Goal: Task Accomplishment & Management: Use online tool/utility

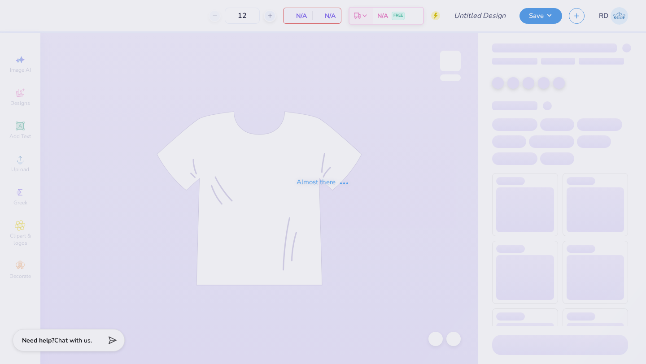
type input "fratlantis 5"
type input "50"
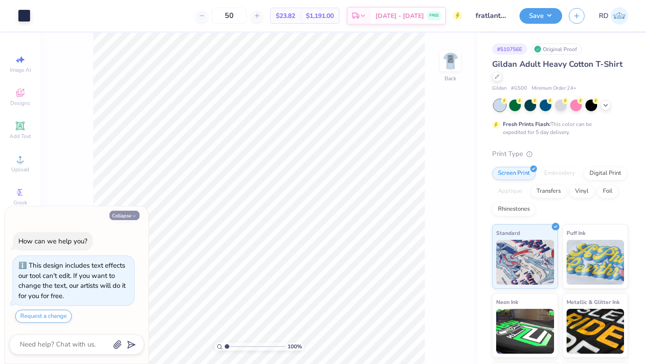
click at [126, 216] on button "Collapse" at bounding box center [124, 215] width 30 height 9
type textarea "x"
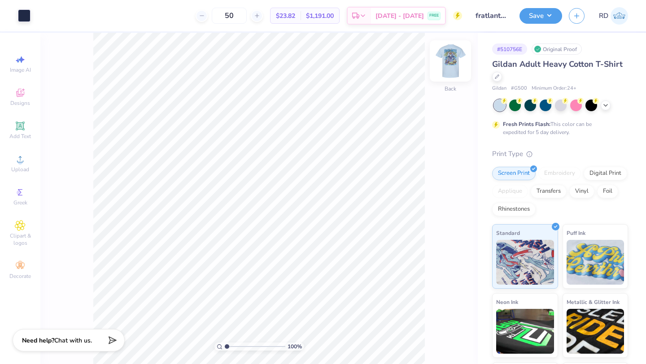
click at [443, 59] on img at bounding box center [450, 61] width 36 height 36
drag, startPoint x: 254, startPoint y: 14, endPoint x: 238, endPoint y: 18, distance: 17.0
click at [238, 18] on input "50" at bounding box center [229, 16] width 35 height 16
type input "100"
type input "2.73"
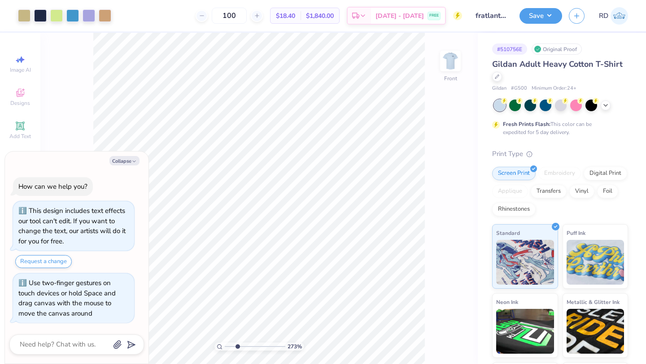
type textarea "x"
drag, startPoint x: 226, startPoint y: 347, endPoint x: 235, endPoint y: 348, distance: 9.4
type input "2.5"
click at [235, 348] on input "range" at bounding box center [255, 347] width 61 height 8
click at [130, 158] on button "Collapse" at bounding box center [124, 160] width 30 height 9
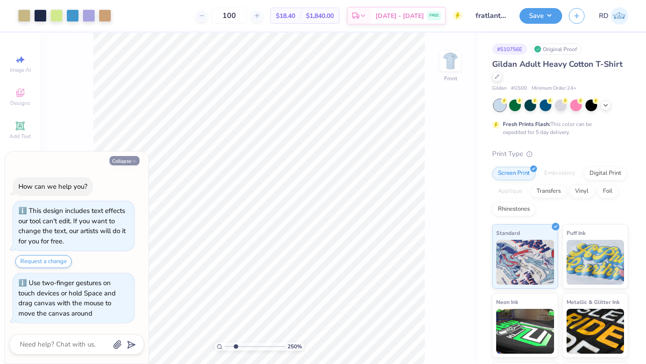
type textarea "x"
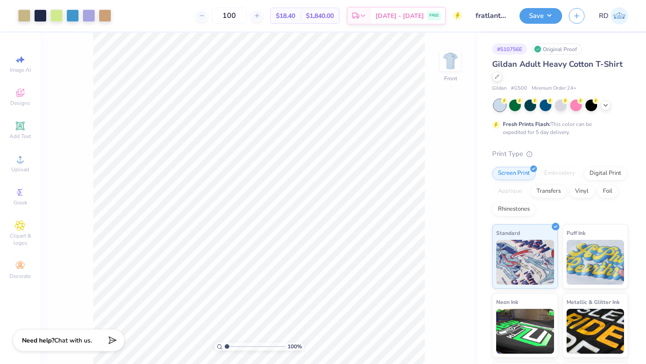
drag, startPoint x: 238, startPoint y: 347, endPoint x: 218, endPoint y: 356, distance: 21.3
type input "1"
click at [225, 351] on input "range" at bounding box center [255, 347] width 61 height 8
click at [456, 55] on img at bounding box center [450, 61] width 36 height 36
click at [451, 61] on img at bounding box center [450, 61] width 36 height 36
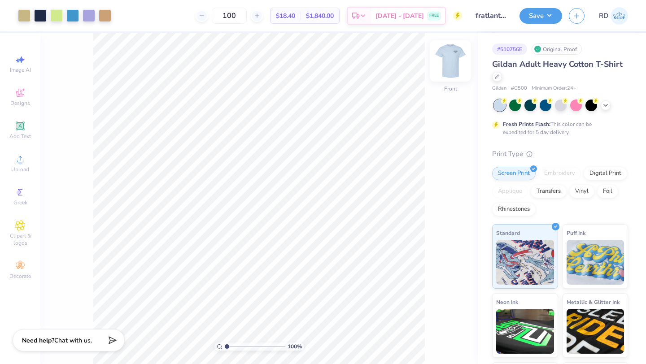
click at [451, 65] on img at bounding box center [450, 61] width 36 height 36
click at [448, 69] on img at bounding box center [450, 61] width 36 height 36
click at [449, 68] on img at bounding box center [450, 61] width 18 height 18
click at [449, 66] on img at bounding box center [450, 61] width 36 height 36
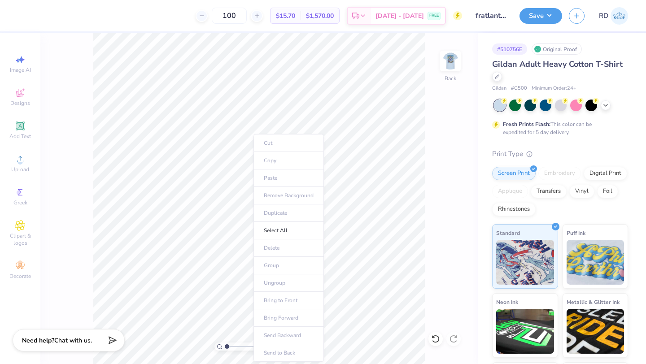
click at [273, 175] on ul "Cut Copy Paste Remove Background Duplicate Select All Delete Group Ungroup Brin…" at bounding box center [288, 248] width 70 height 228
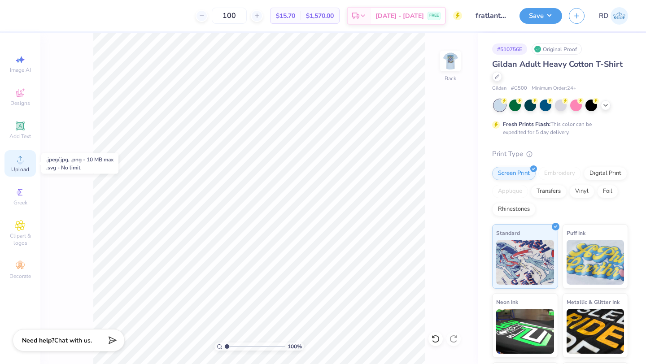
click at [19, 159] on icon at bounding box center [20, 159] width 11 height 11
click at [17, 225] on icon at bounding box center [20, 226] width 10 height 10
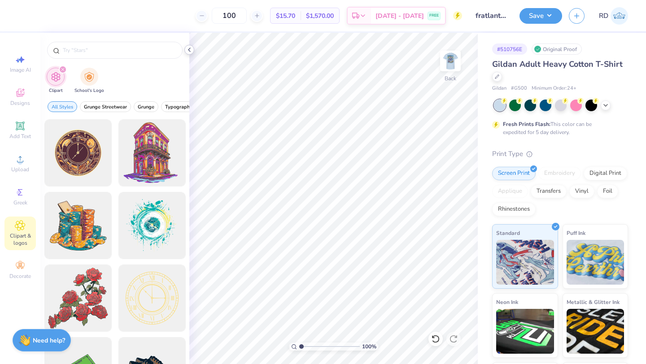
click at [192, 48] on icon at bounding box center [189, 49] width 7 height 7
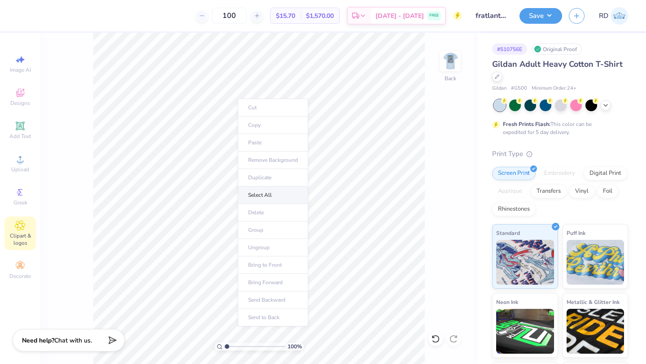
click at [254, 195] on li "Select All" at bounding box center [273, 195] width 70 height 17
click at [84, 85] on div "100 % Back" at bounding box center [258, 198] width 437 height 331
click at [17, 166] on span "Upload" at bounding box center [20, 169] width 18 height 7
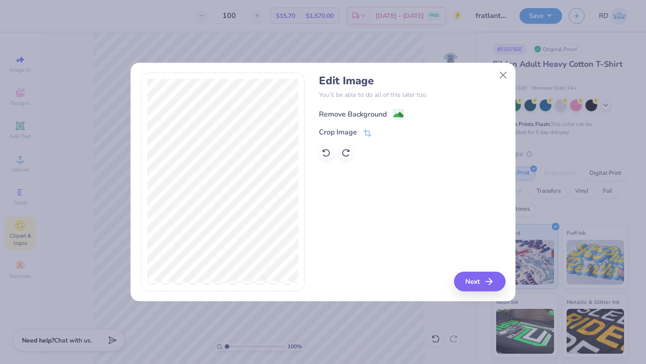
click at [352, 113] on div "Remove Background" at bounding box center [353, 114] width 68 height 11
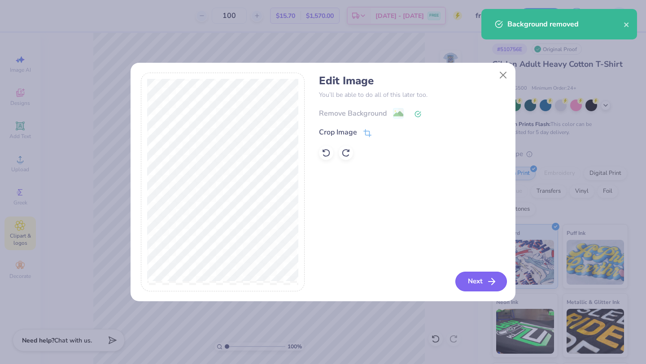
click at [475, 282] on button "Next" at bounding box center [481, 282] width 52 height 20
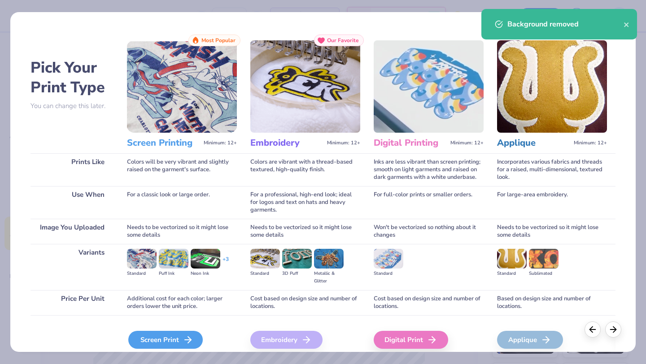
click at [174, 337] on div "Screen Print" at bounding box center [165, 340] width 74 height 18
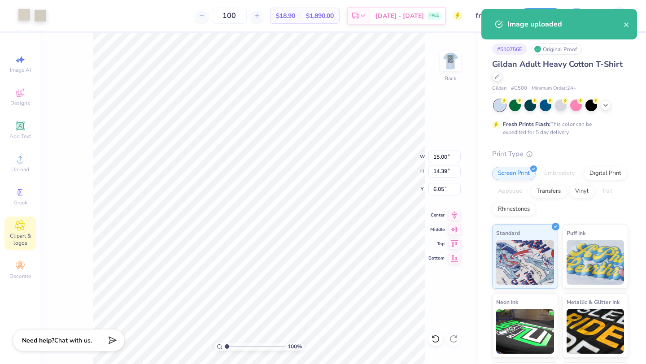
click at [23, 18] on div at bounding box center [24, 15] width 13 height 13
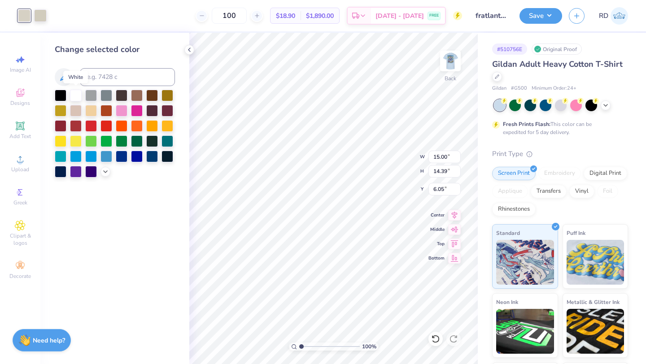
click at [74, 91] on div at bounding box center [76, 96] width 12 height 12
click at [39, 13] on div at bounding box center [40, 15] width 13 height 13
click at [77, 95] on div at bounding box center [76, 95] width 12 height 12
click at [106, 81] on input at bounding box center [127, 77] width 95 height 18
click at [102, 172] on icon at bounding box center [105, 170] width 7 height 7
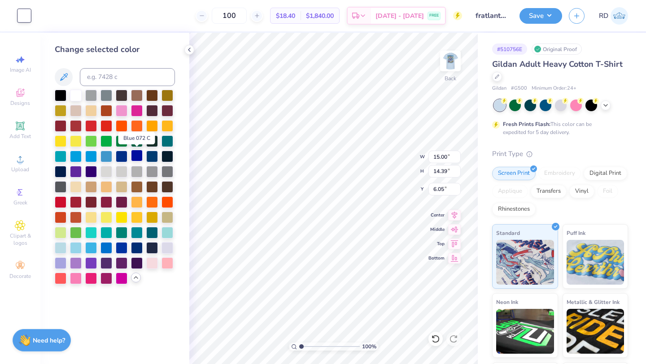
click at [135, 156] on div at bounding box center [137, 156] width 12 height 12
click at [122, 153] on div at bounding box center [122, 156] width 12 height 12
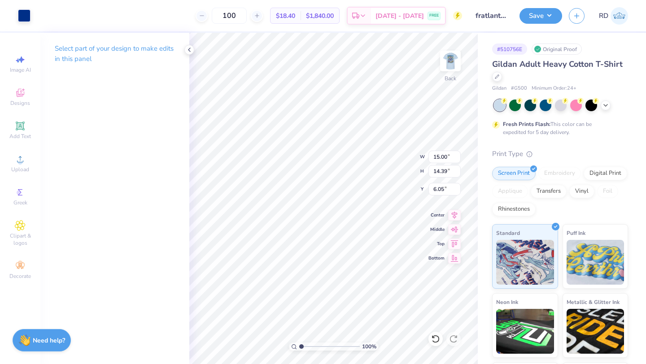
type input "2.56"
type input "2.46"
type input "3.00"
click at [450, 60] on img at bounding box center [450, 61] width 36 height 36
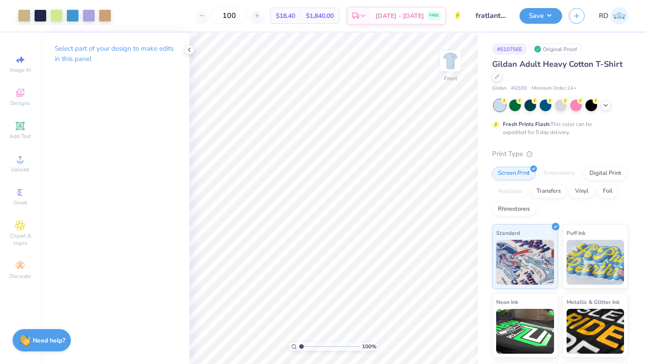
click at [450, 60] on img at bounding box center [450, 61] width 18 height 18
click at [454, 62] on img at bounding box center [450, 61] width 36 height 36
click at [190, 50] on icon at bounding box center [189, 49] width 7 height 7
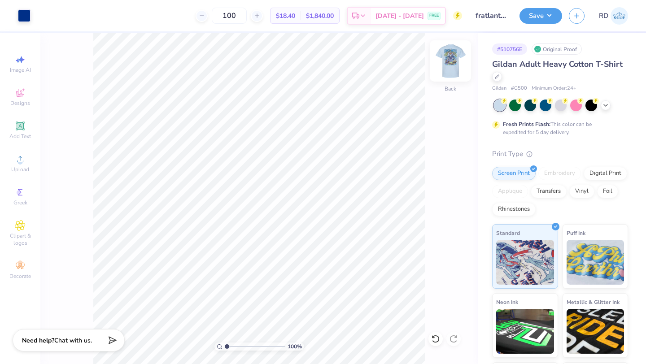
click at [456, 69] on img at bounding box center [450, 61] width 36 height 36
click at [456, 71] on img at bounding box center [450, 61] width 36 height 36
click at [449, 63] on img at bounding box center [450, 61] width 36 height 36
click at [441, 63] on img at bounding box center [450, 61] width 36 height 36
click at [450, 70] on img at bounding box center [450, 61] width 36 height 36
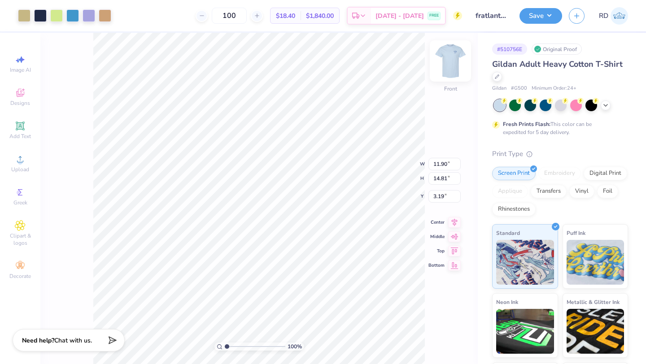
click at [454, 62] on img at bounding box center [450, 61] width 36 height 36
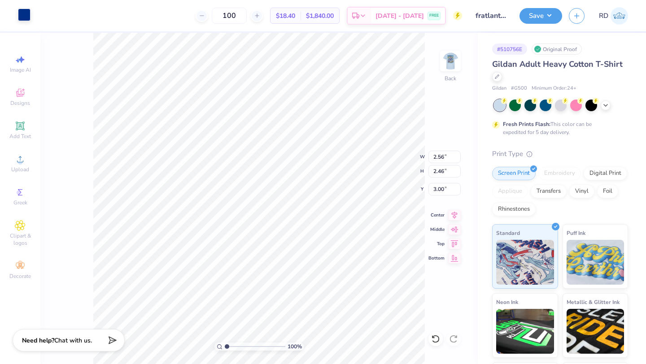
click at [20, 12] on div at bounding box center [24, 15] width 13 height 13
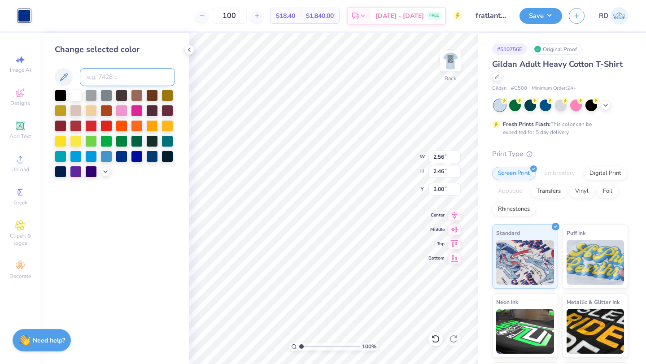
click at [121, 75] on input at bounding box center [127, 77] width 95 height 18
type input "7688"
click at [122, 156] on div at bounding box center [122, 156] width 12 height 12
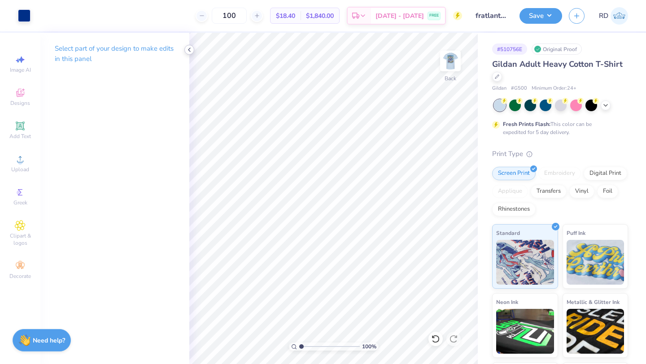
click at [187, 48] on icon at bounding box center [189, 49] width 7 height 7
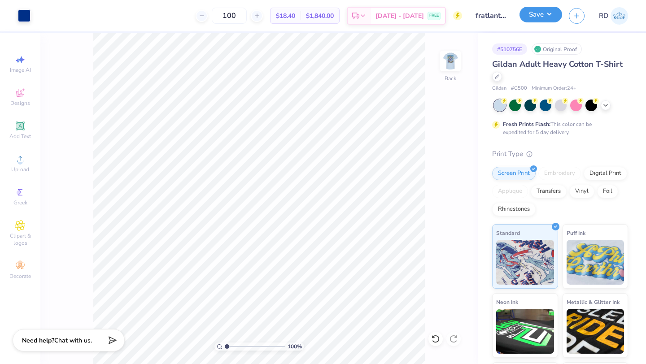
click at [542, 14] on button "Save" at bounding box center [540, 15] width 43 height 16
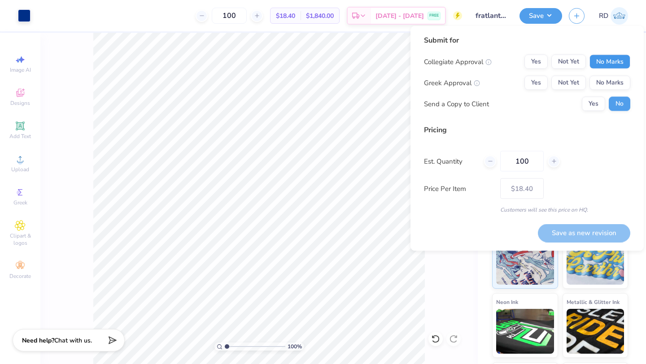
click at [606, 56] on button "No Marks" at bounding box center [609, 62] width 41 height 14
click at [533, 88] on button "Yes" at bounding box center [535, 83] width 23 height 14
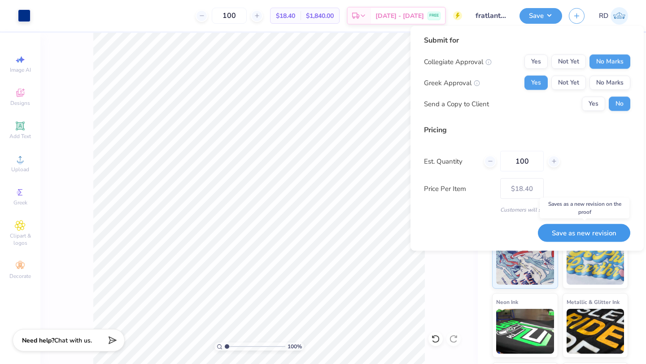
click at [573, 230] on button "Save as new revision" at bounding box center [584, 233] width 92 height 18
type input "$18.40"
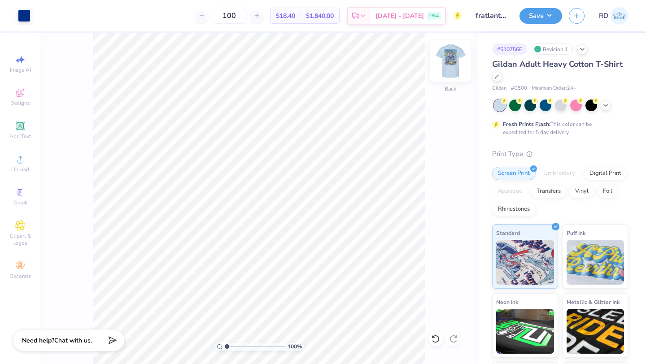
click at [451, 66] on img at bounding box center [450, 61] width 36 height 36
click at [456, 65] on img at bounding box center [450, 61] width 36 height 36
click at [415, 10] on div "Sep 9 - 12 FREE" at bounding box center [408, 17] width 74 height 16
click at [208, 19] on div at bounding box center [201, 16] width 12 height 12
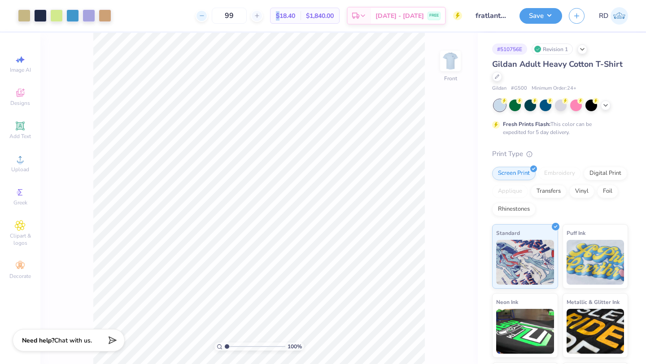
click at [208, 19] on div at bounding box center [201, 16] width 12 height 12
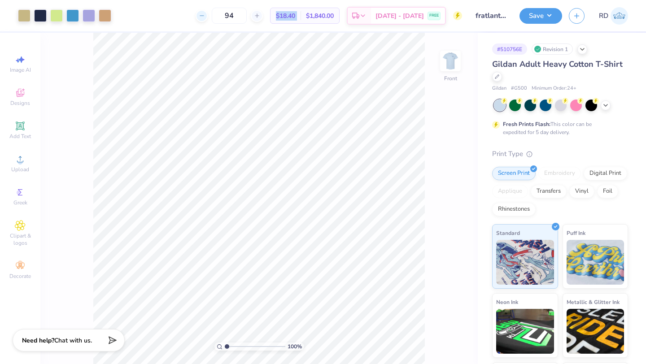
click at [208, 19] on div at bounding box center [201, 16] width 12 height 12
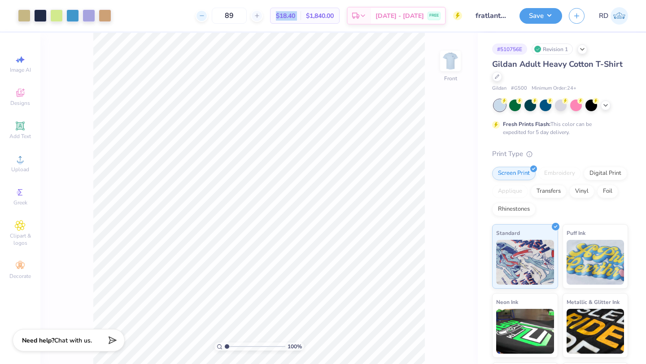
click at [208, 19] on div at bounding box center [201, 16] width 12 height 12
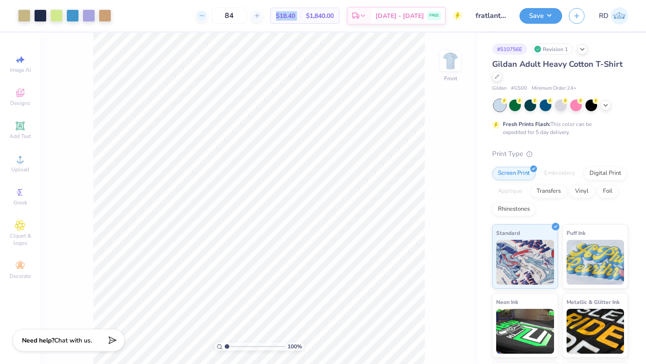
click at [208, 19] on div at bounding box center [201, 16] width 12 height 12
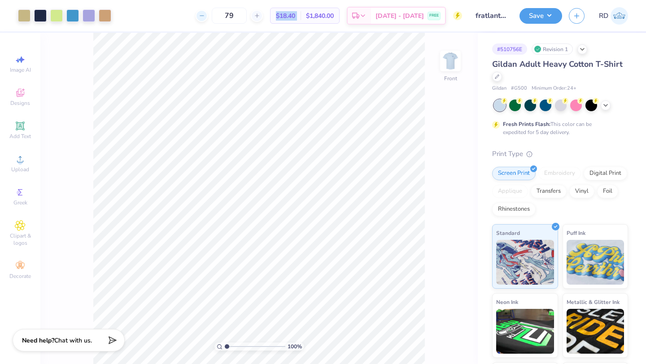
click at [208, 19] on div at bounding box center [201, 16] width 12 height 12
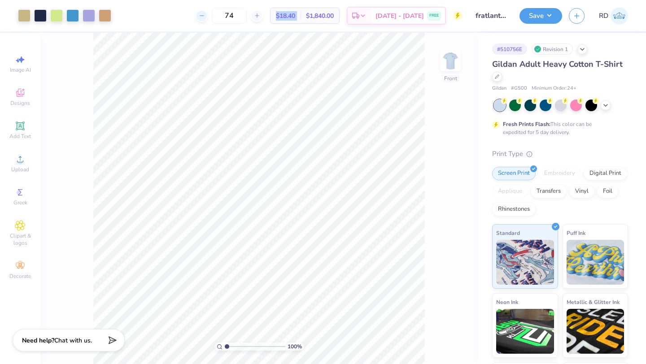
click at [208, 19] on div at bounding box center [201, 16] width 12 height 12
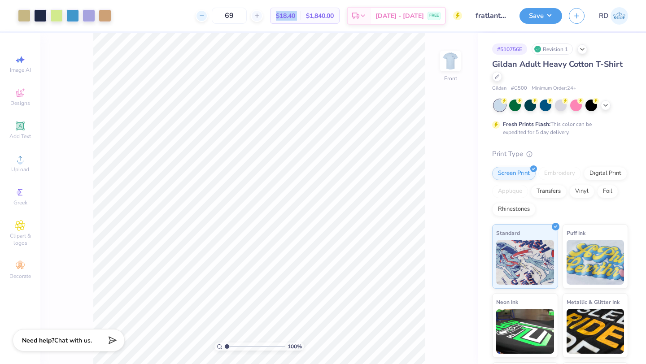
click at [208, 19] on div at bounding box center [201, 16] width 12 height 12
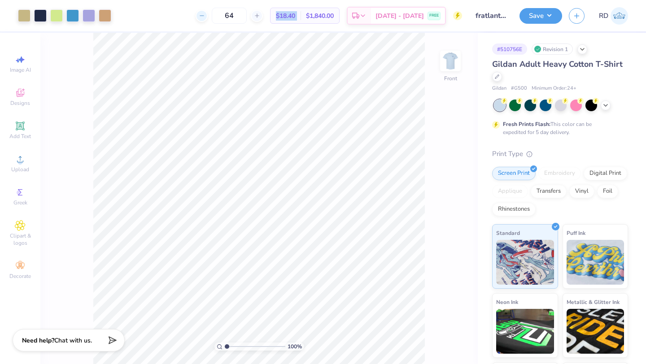
click at [208, 19] on div at bounding box center [201, 16] width 12 height 12
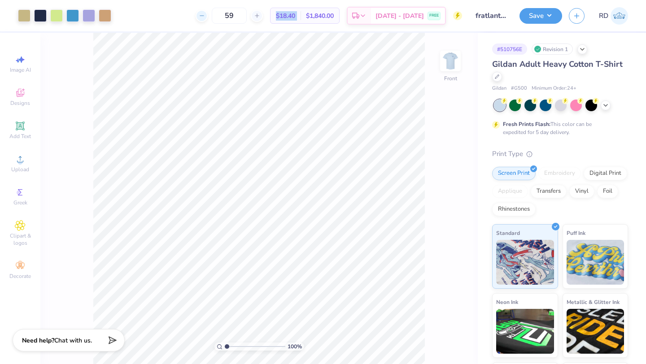
click at [208, 19] on div at bounding box center [201, 16] width 12 height 12
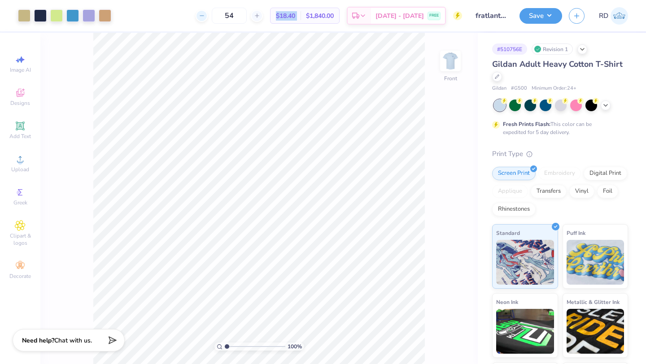
click at [208, 18] on div at bounding box center [201, 16] width 12 height 12
click at [220, 18] on div "53 Per Item Total Est. Delivery N/A FREE" at bounding box center [290, 15] width 344 height 31
click at [260, 15] on icon at bounding box center [257, 16] width 6 height 6
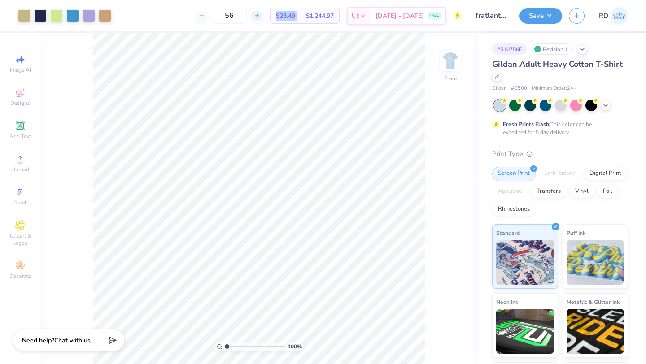
click at [260, 15] on icon at bounding box center [257, 16] width 6 height 6
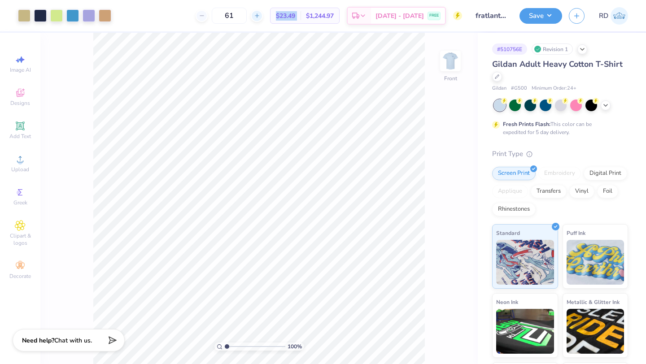
click at [260, 15] on icon at bounding box center [257, 16] width 6 height 6
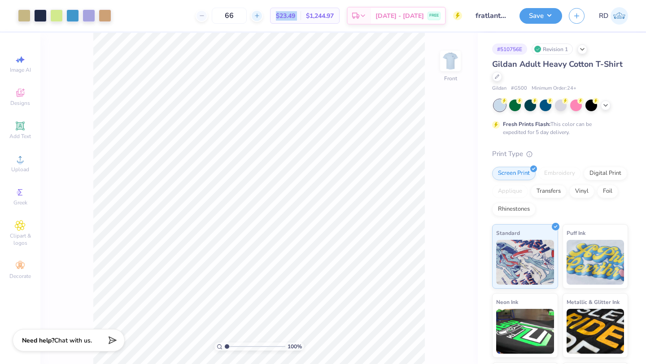
click at [260, 15] on icon at bounding box center [257, 16] width 6 height 6
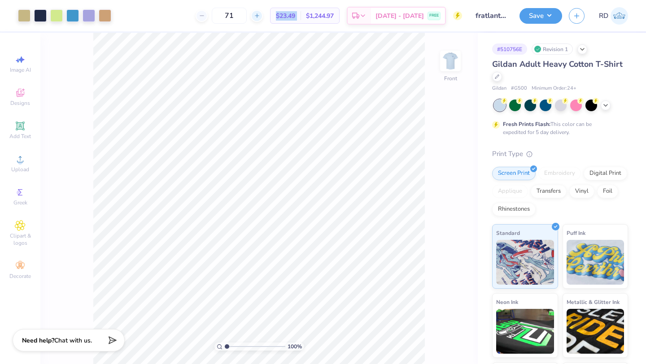
click at [260, 15] on icon at bounding box center [257, 16] width 6 height 6
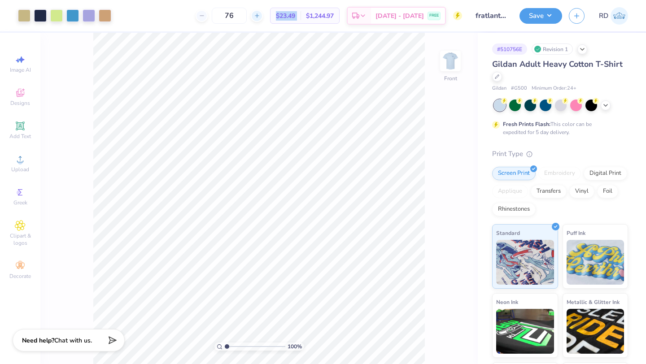
click at [260, 15] on icon at bounding box center [257, 16] width 6 height 6
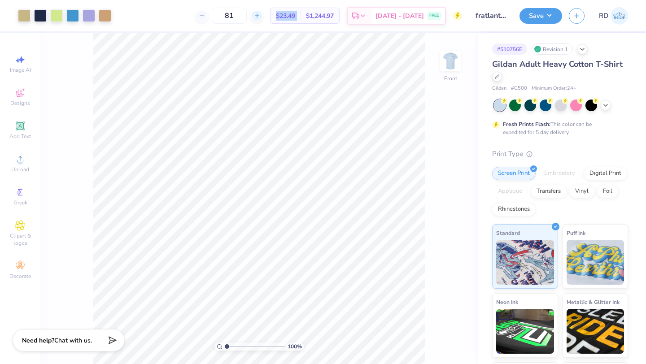
click at [260, 15] on icon at bounding box center [257, 16] width 6 height 6
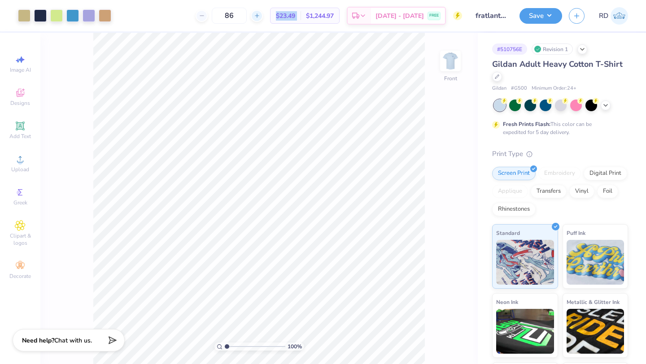
click at [260, 15] on icon at bounding box center [257, 16] width 6 height 6
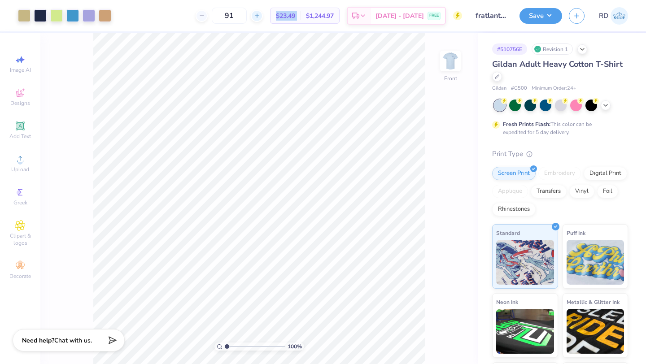
click at [260, 15] on icon at bounding box center [257, 16] width 6 height 6
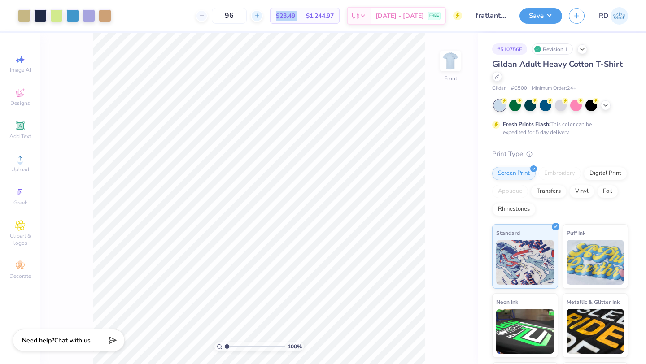
click at [260, 15] on icon at bounding box center [257, 16] width 6 height 6
type input "100"
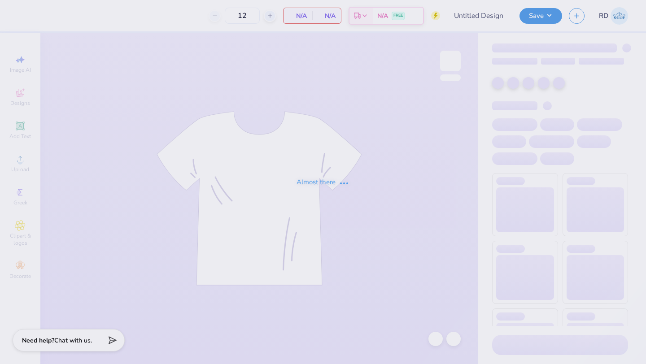
type input "fratlantis 5"
type input "150"
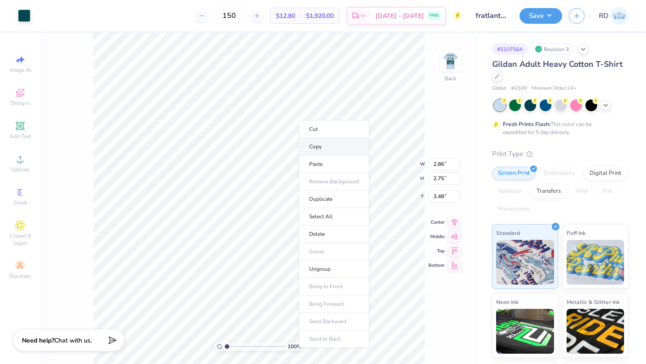
click at [320, 147] on li "Copy" at bounding box center [334, 146] width 70 height 17
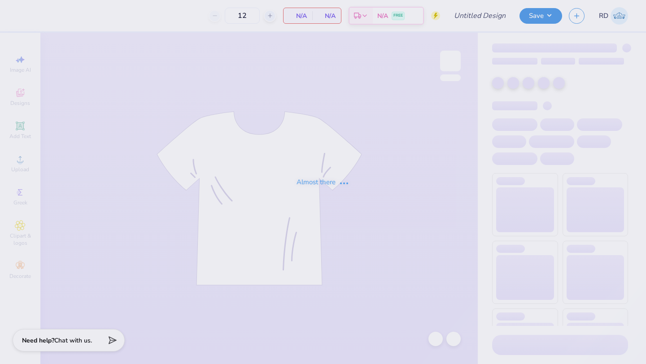
type input "fratlantis 5"
type input "150"
